Goal: Task Accomplishment & Management: Manage account settings

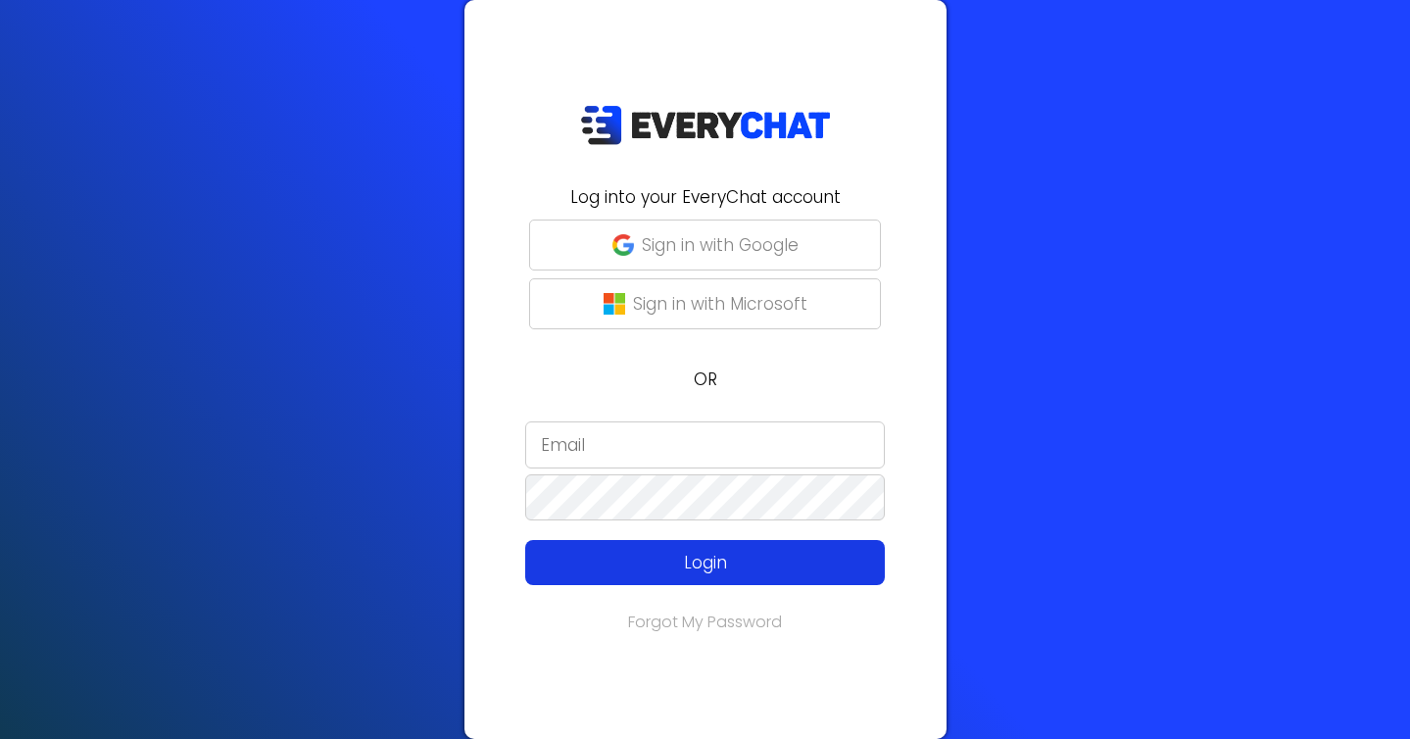
type input "[EMAIL_ADDRESS][DOMAIN_NAME]"
click at [732, 548] on button "Login" at bounding box center [705, 562] width 360 height 45
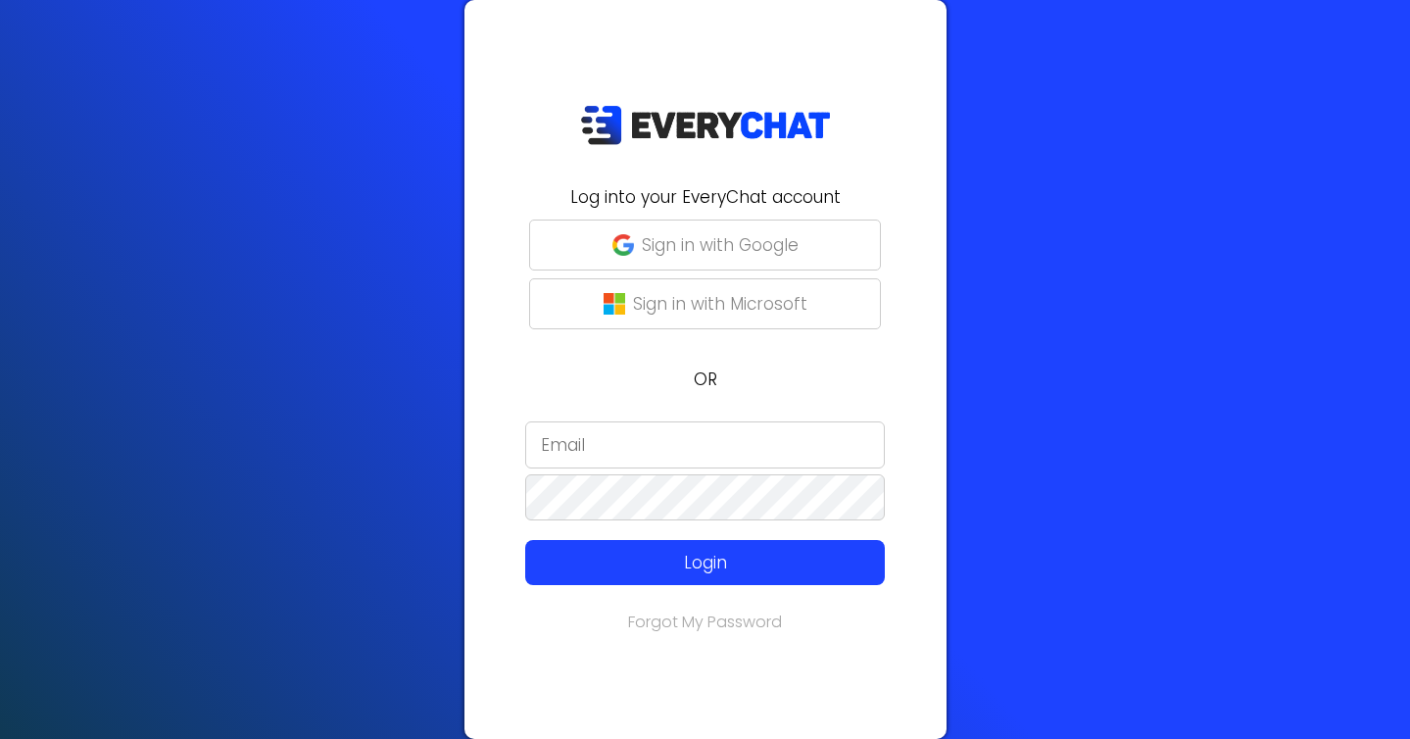
type input "[EMAIL_ADDRESS][DOMAIN_NAME]"
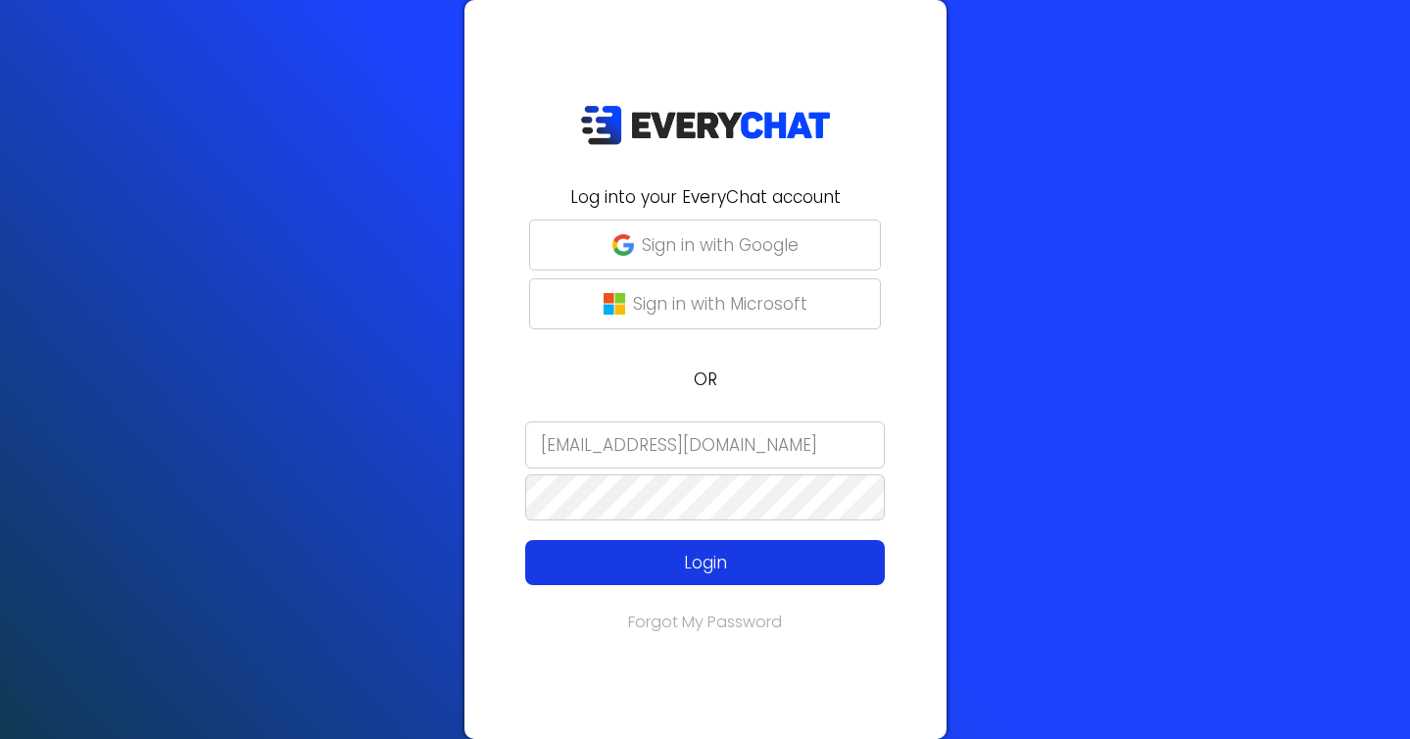
click at [710, 563] on p "Login" at bounding box center [705, 562] width 287 height 25
